Goal: Information Seeking & Learning: Find specific fact

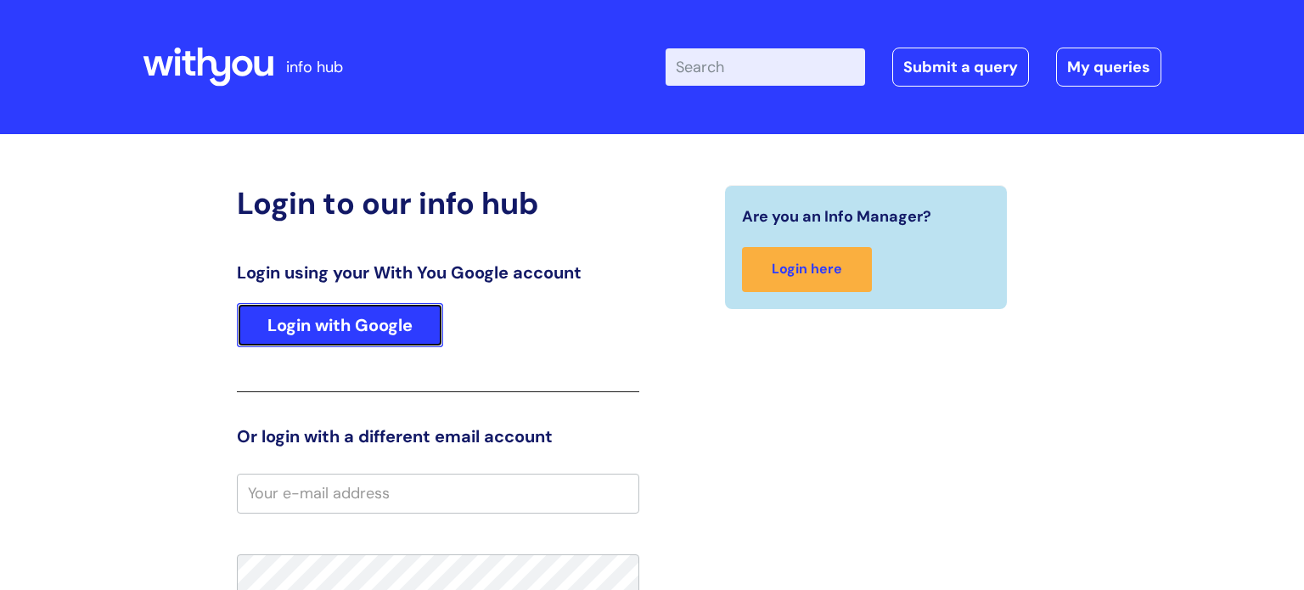
click at [316, 336] on link "Login with Google" at bounding box center [340, 325] width 206 height 44
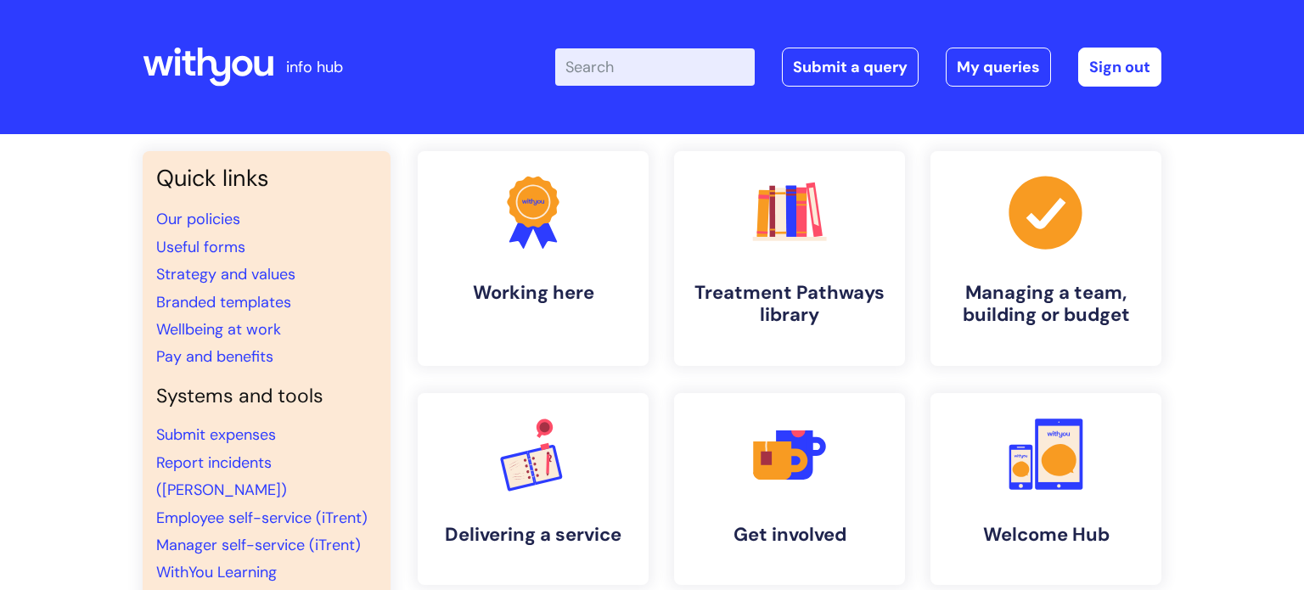
click at [666, 49] on input "Enter your search term here..." at bounding box center [654, 66] width 199 height 37
type input "sadq"
click button "Search" at bounding box center [0, 0] width 0 height 0
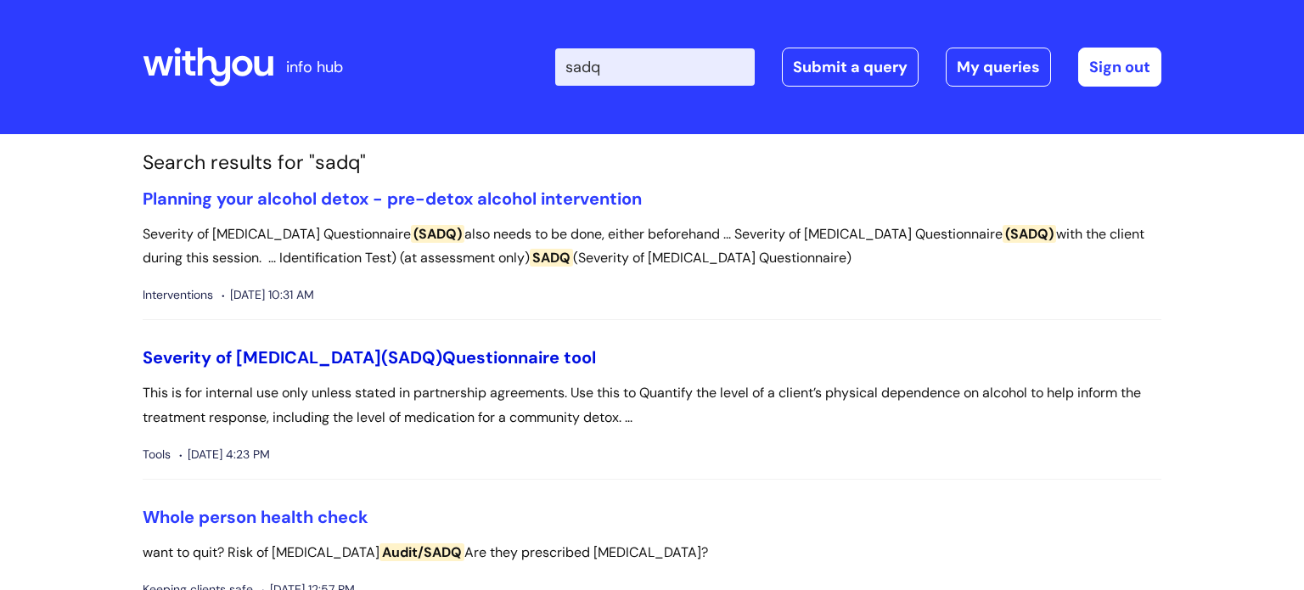
click at [296, 364] on link "Severity of [MEDICAL_DATA] (SADQ) Questionnaire tool" at bounding box center [369, 357] width 453 height 22
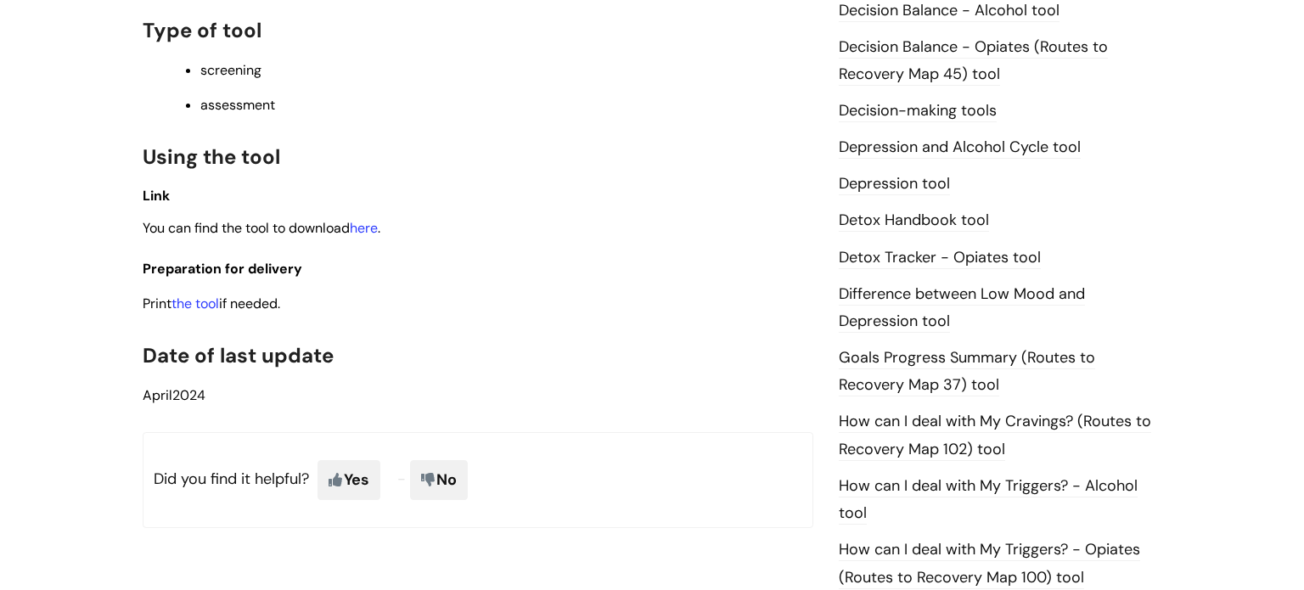
scroll to position [884, 0]
click at [370, 235] on link "here" at bounding box center [364, 227] width 28 height 18
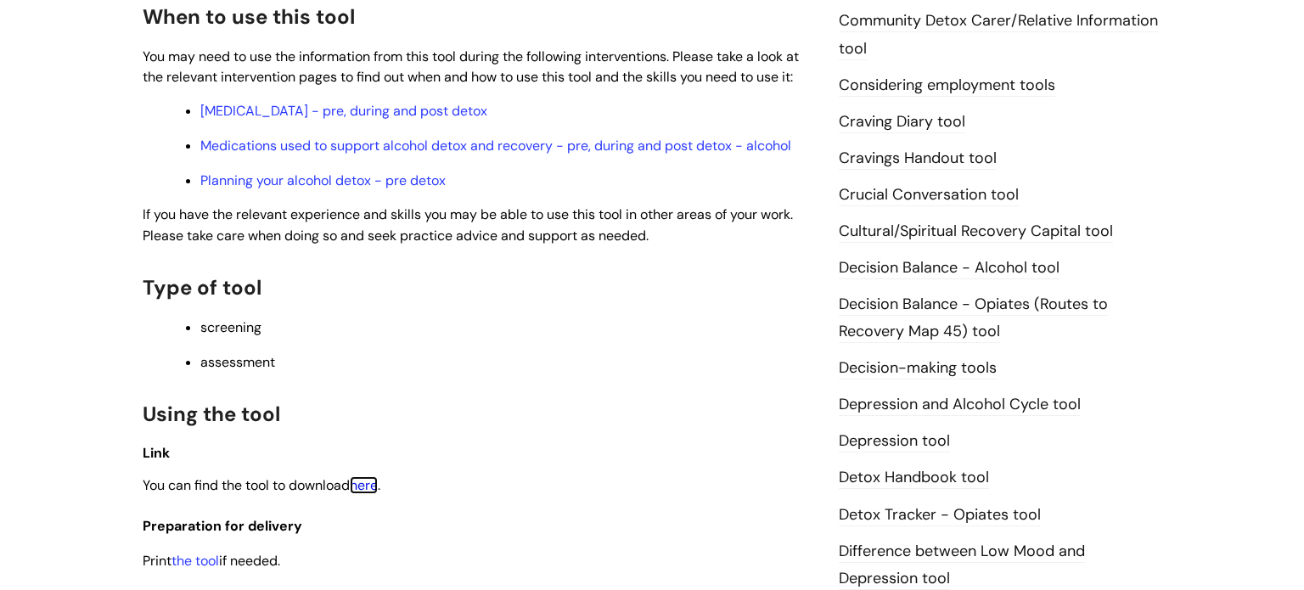
scroll to position [616, 0]
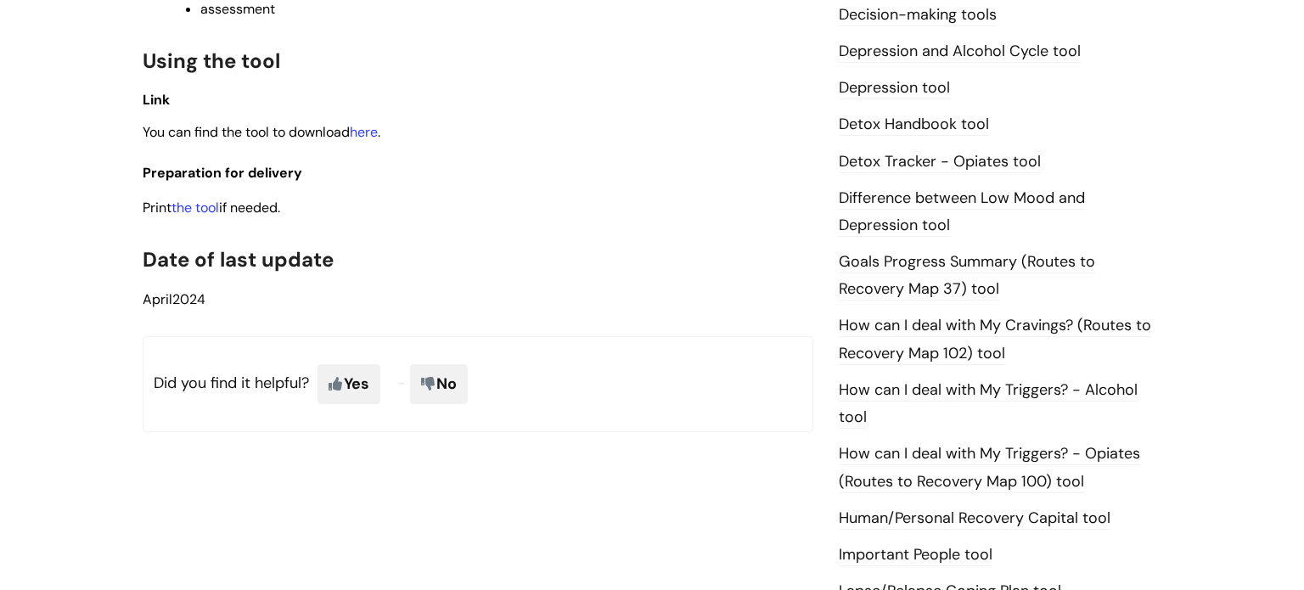
scroll to position [990, 0]
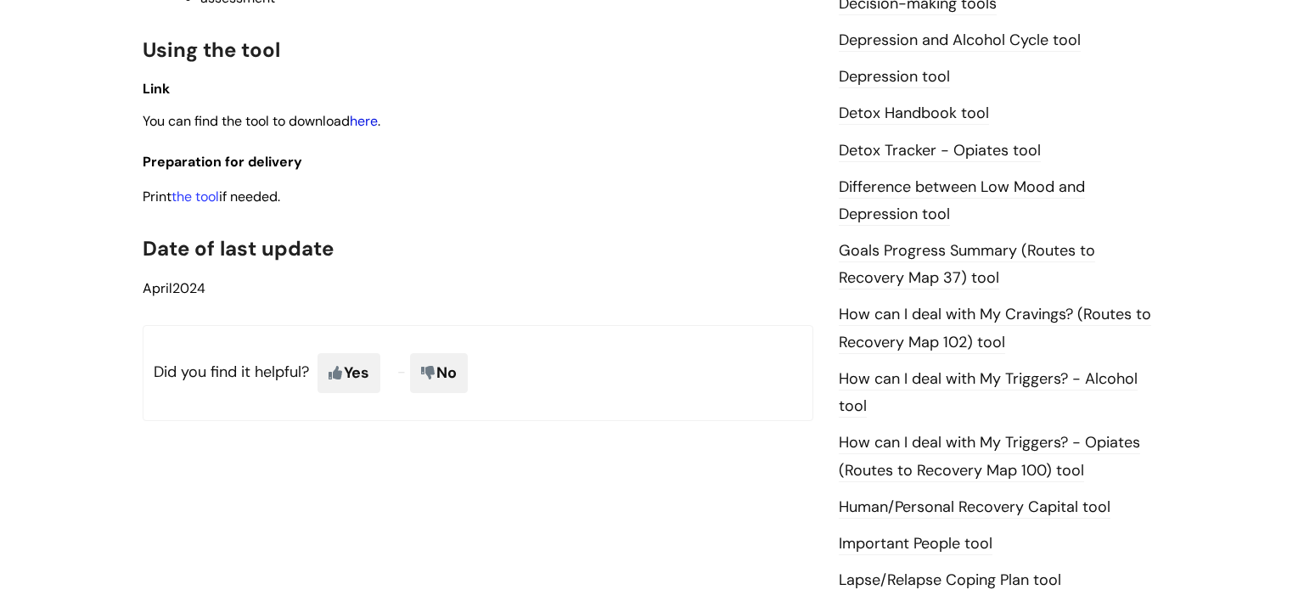
click at [373, 130] on link "here" at bounding box center [364, 121] width 28 height 18
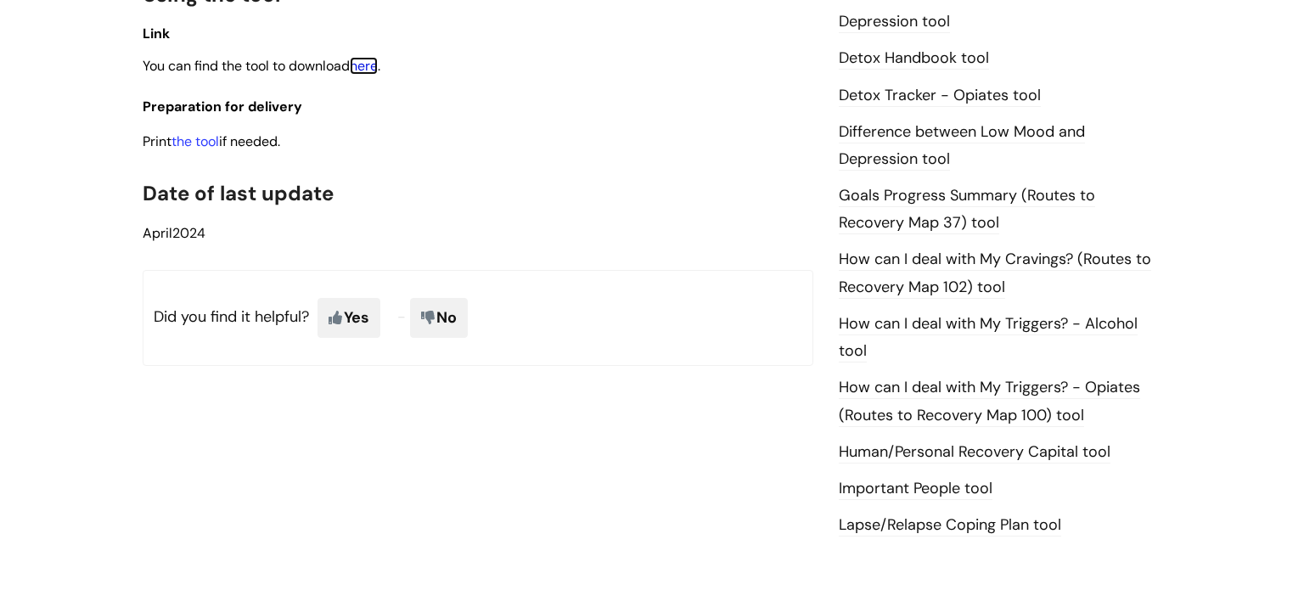
scroll to position [1074, 0]
